Goal: Entertainment & Leisure: Consume media (video, audio)

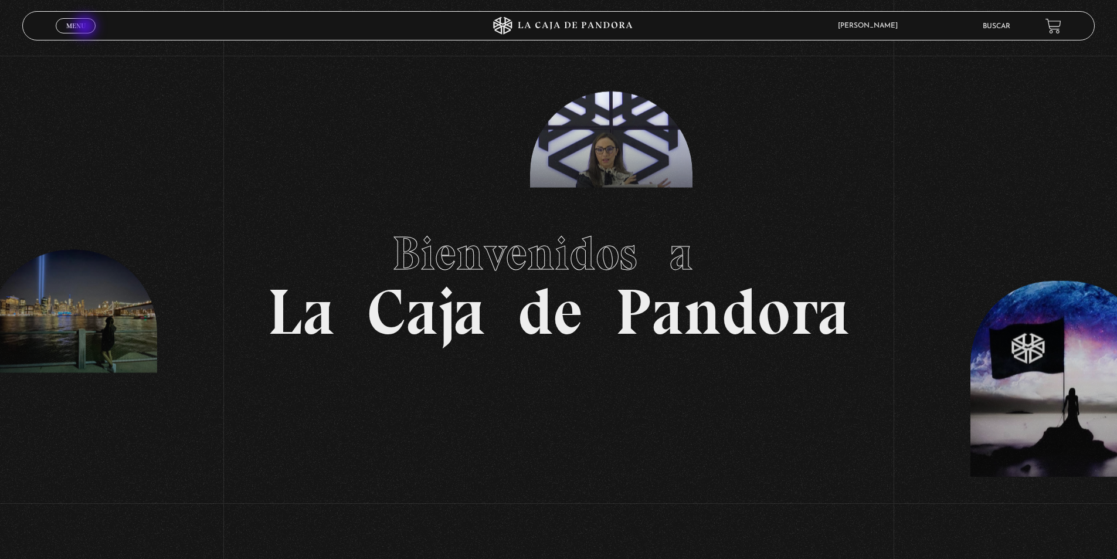
click at [86, 28] on link "Menu Cerrar" at bounding box center [76, 25] width 40 height 15
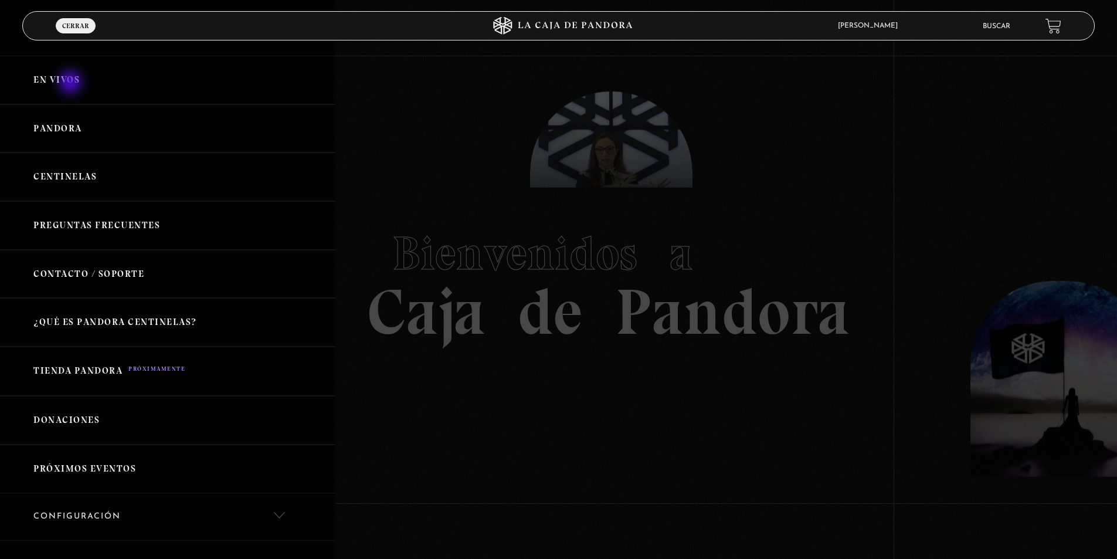
click at [72, 83] on link "En vivos" at bounding box center [167, 80] width 335 height 49
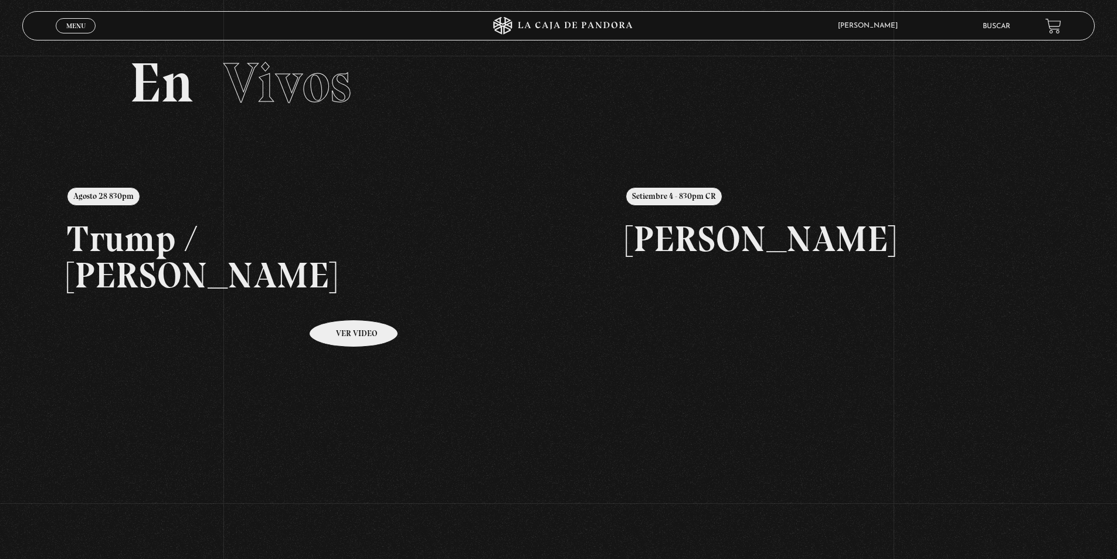
scroll to position [176, 0]
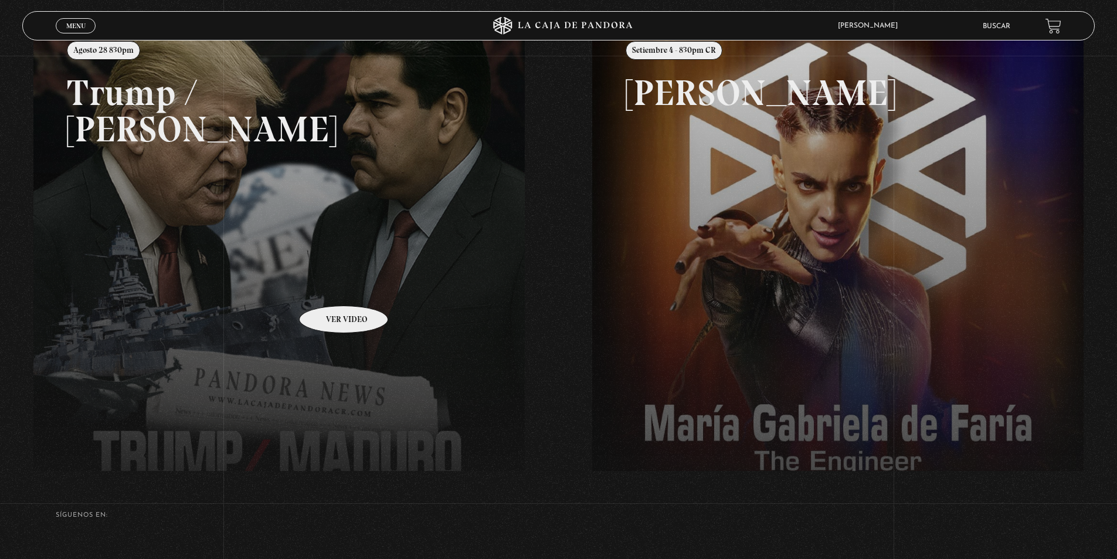
click at [328, 288] on link at bounding box center [591, 302] width 1117 height 559
